Goal: Understand process/instructions: Learn how to perform a task or action

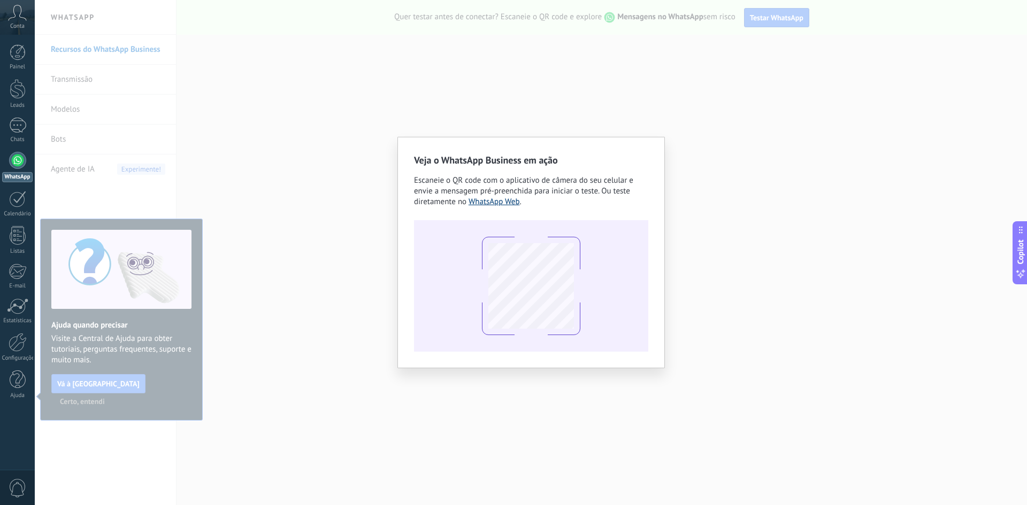
click at [499, 199] on link "WhatsApp Web" at bounding box center [493, 202] width 51 height 10
click at [601, 281] on div at bounding box center [531, 286] width 234 height 132
click at [653, 146] on div "Veja o WhatsApp Business em ação Escaneie o QR code com o aplicativo de câmera …" at bounding box center [530, 253] width 267 height 232
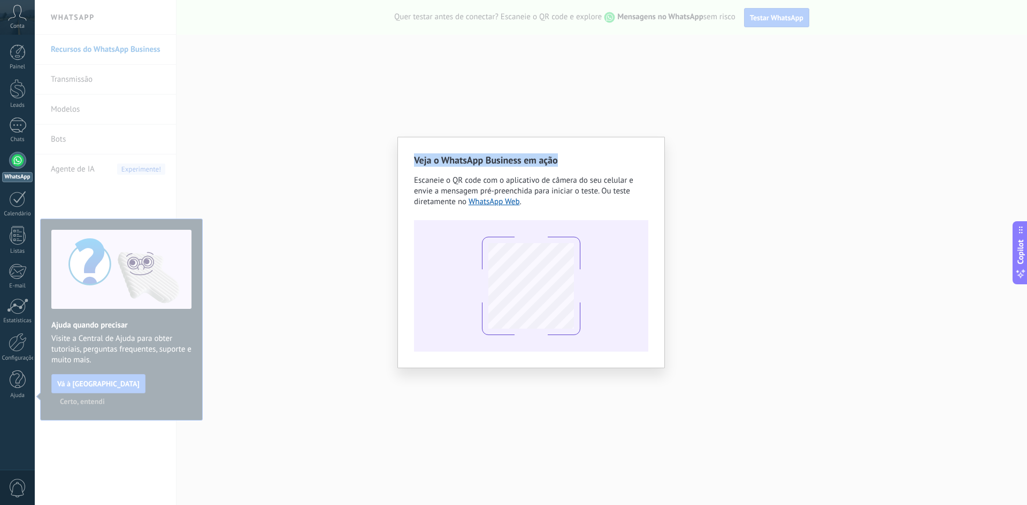
click at [653, 146] on div "Veja o WhatsApp Business em ação Escaneie o QR code com o aplicativo de câmera …" at bounding box center [530, 253] width 267 height 232
drag, startPoint x: 653, startPoint y: 146, endPoint x: 657, endPoint y: 141, distance: 7.0
click at [657, 141] on div "Veja o WhatsApp Business em ação Escaneie o QR code com o aplicativo de câmera …" at bounding box center [530, 253] width 267 height 232
click at [652, 115] on div "Veja o WhatsApp Business em ação Escaneie o QR code com o aplicativo de câmera …" at bounding box center [531, 252] width 992 height 505
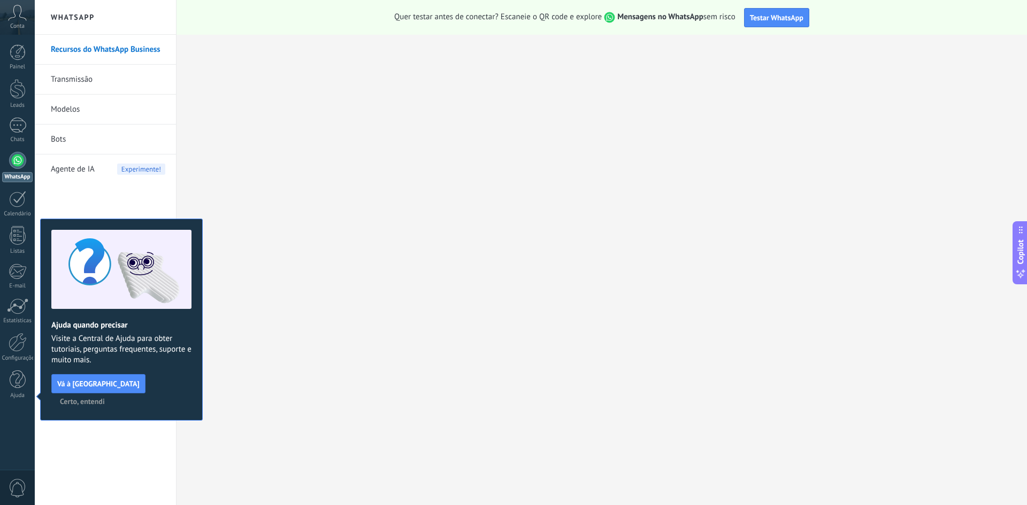
click at [105, 398] on span "Certo, entendi" at bounding box center [82, 401] width 45 height 7
